Goal: Information Seeking & Learning: Understand process/instructions

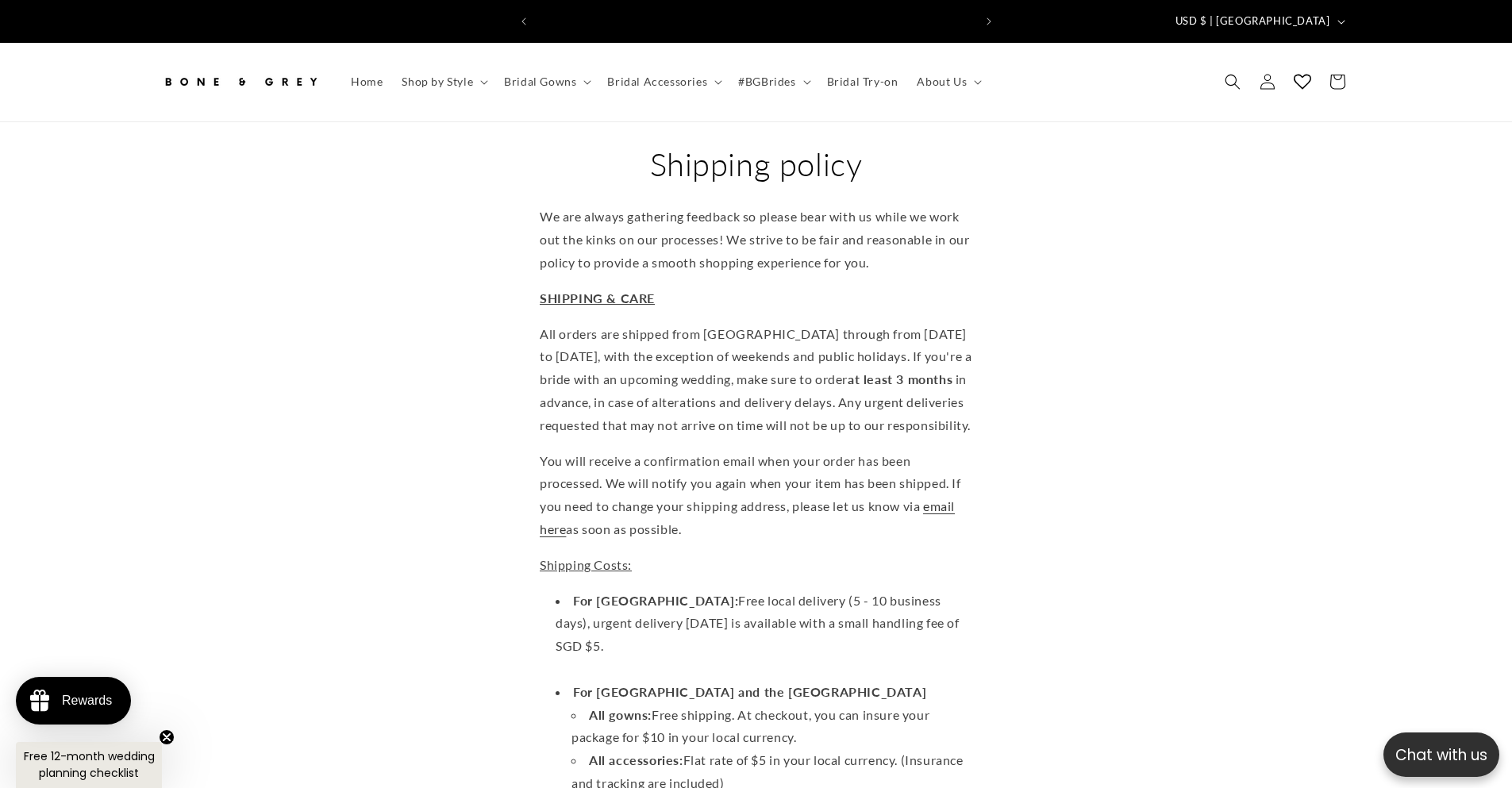
scroll to position [0, 437]
